Goal: Information Seeking & Learning: Learn about a topic

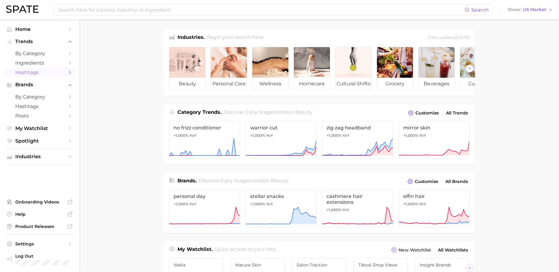
click at [47, 73] on span "Hashtags" at bounding box center [39, 72] width 49 height 6
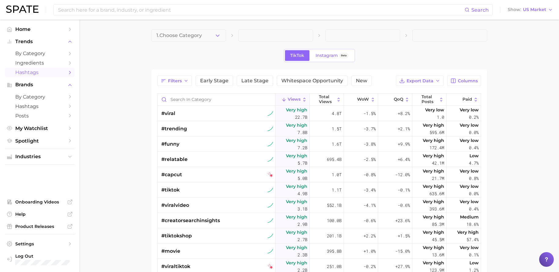
click at [200, 42] on div "1. Choose Category TikTok Instagram Beta Filters Early Stage Late Stage Whitesp…" at bounding box center [319, 200] width 336 height 342
click at [201, 38] on button "1. Choose Category" at bounding box center [188, 35] width 75 height 12
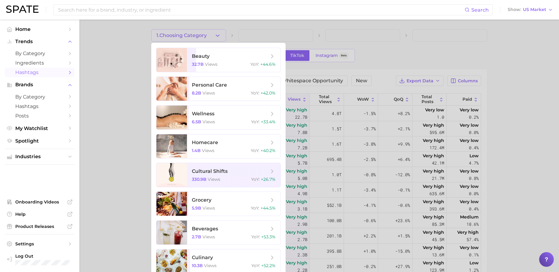
click at [446, 62] on div at bounding box center [279, 136] width 559 height 272
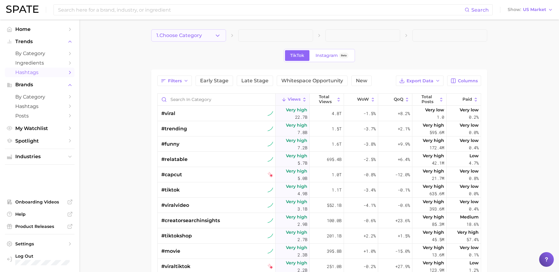
click at [202, 36] on span "1. Choose Category" at bounding box center [179, 36] width 46 height 6
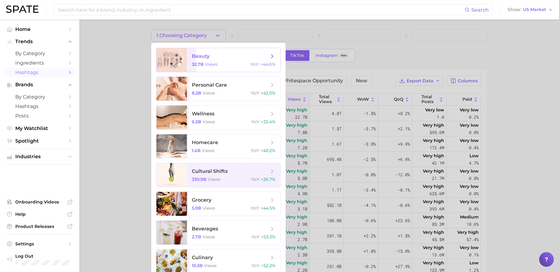
click at [195, 63] on span "32.7b" at bounding box center [198, 64] width 12 height 6
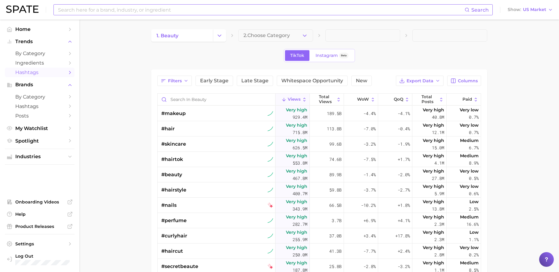
click at [204, 5] on input at bounding box center [260, 10] width 407 height 10
type input "Weleda"
click at [526, 11] on span "US Market" at bounding box center [534, 9] width 23 height 3
click at [306, 7] on input "Weleda" at bounding box center [260, 10] width 407 height 10
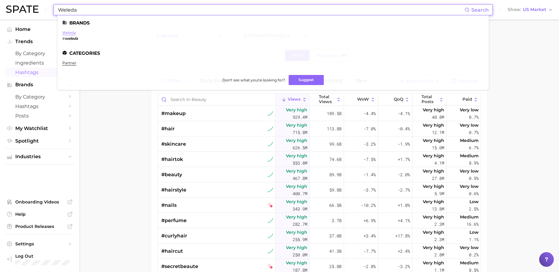
click at [76, 32] on link "weleda" at bounding box center [68, 32] width 13 height 5
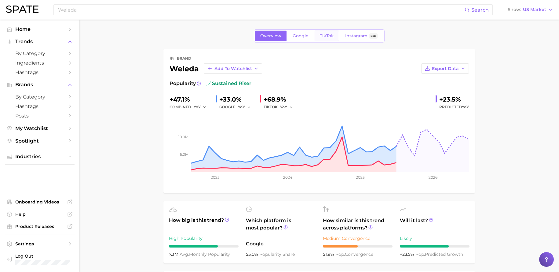
click at [334, 38] on link "TikTok" at bounding box center [327, 36] width 24 height 11
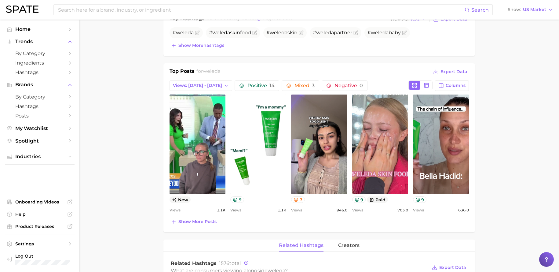
scroll to position [103, 0]
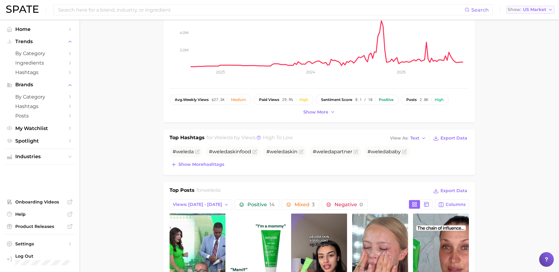
click at [534, 10] on span "US Market" at bounding box center [534, 9] width 23 height 3
click at [525, 41] on button "[GEOGRAPHIC_DATA]" at bounding box center [532, 41] width 53 height 11
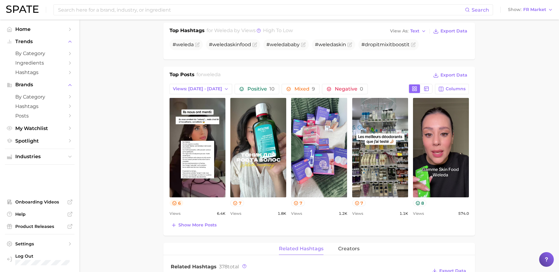
click at [179, 200] on button "6" at bounding box center [177, 203] width 14 height 6
click at [238, 201] on button "7" at bounding box center [237, 203] width 14 height 6
click at [182, 201] on button "6" at bounding box center [177, 203] width 14 height 6
